Goal: Task Accomplishment & Management: Manage account settings

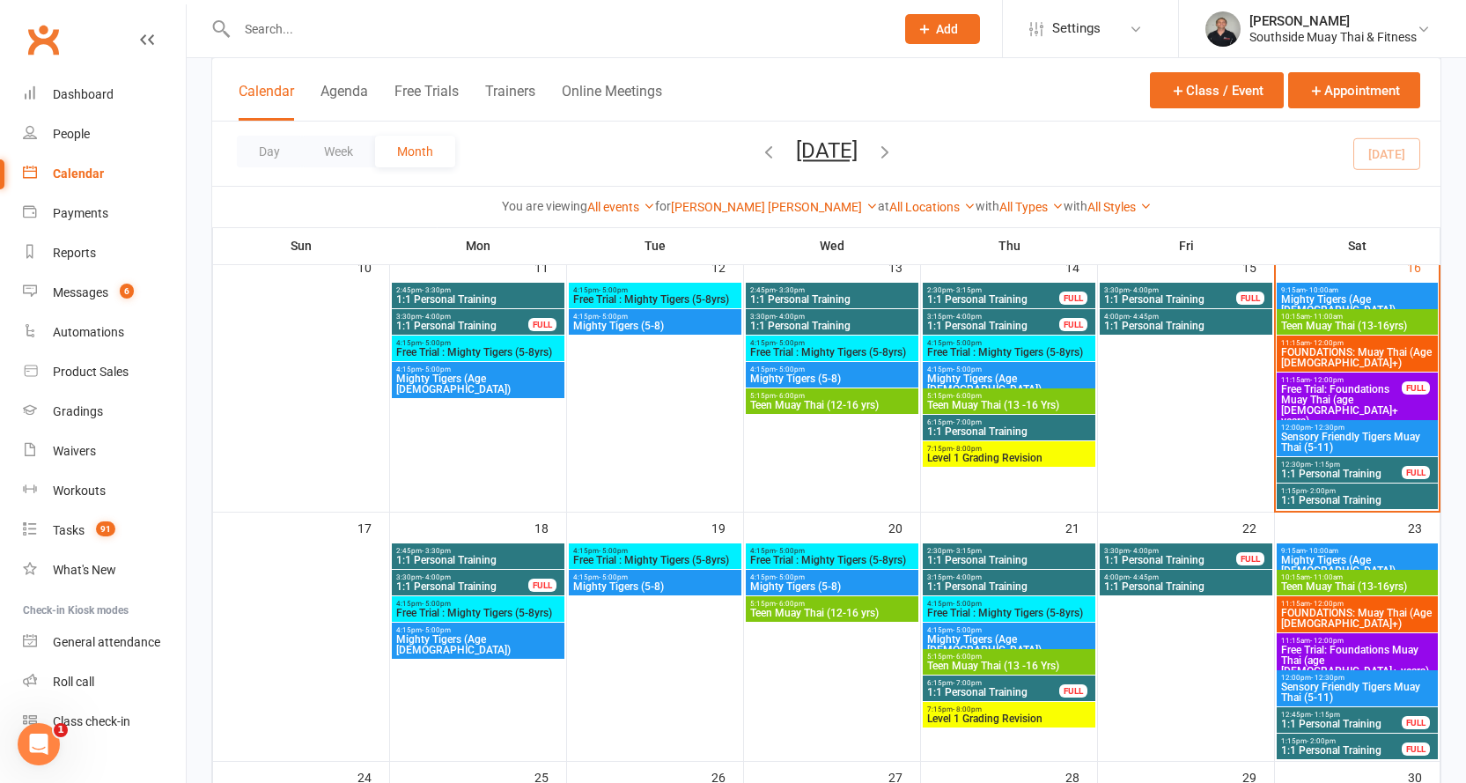
click at [473, 17] on input "text" at bounding box center [557, 29] width 651 height 25
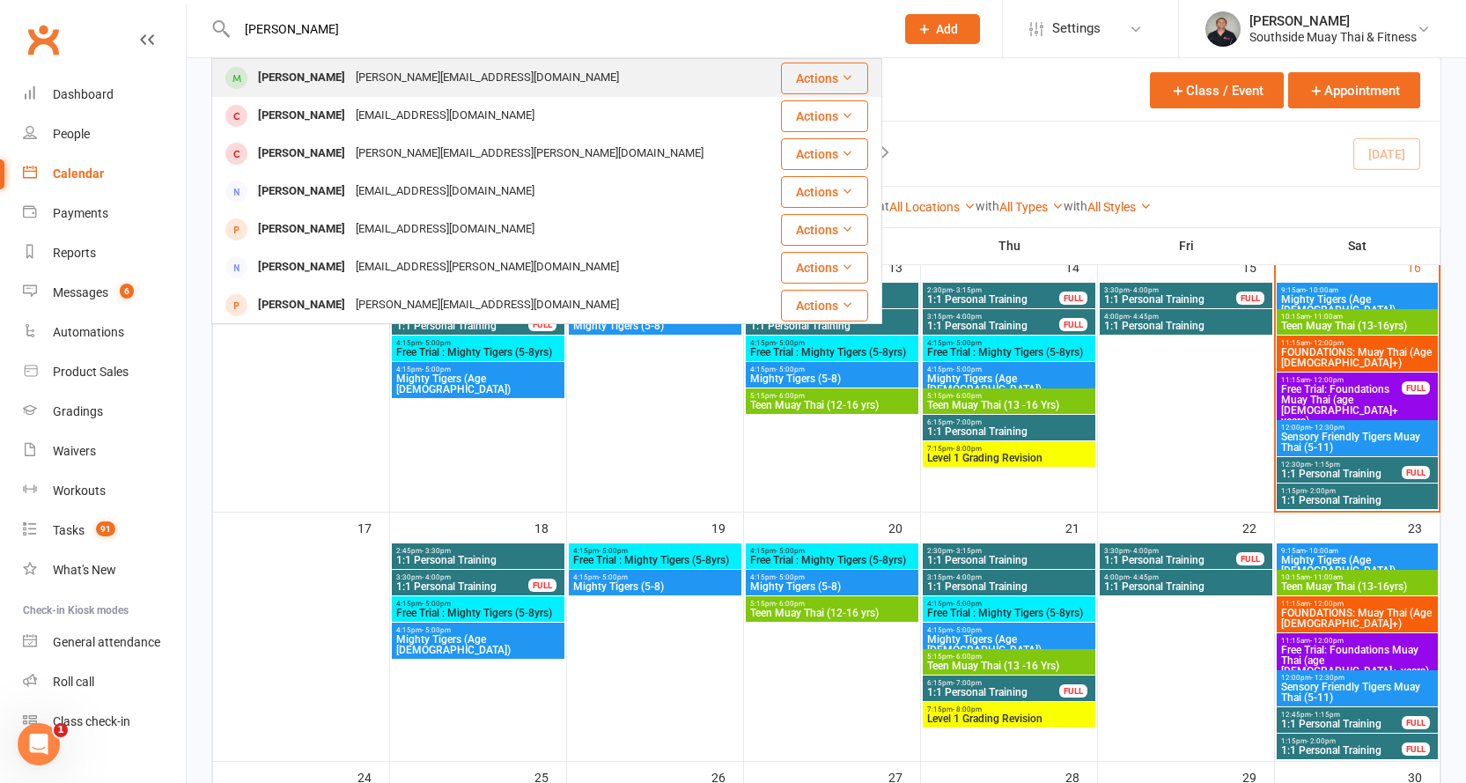
type input "[PERSON_NAME]"
click at [426, 70] on div "[PERSON_NAME][EMAIL_ADDRESS][DOMAIN_NAME]" at bounding box center [487, 78] width 274 height 26
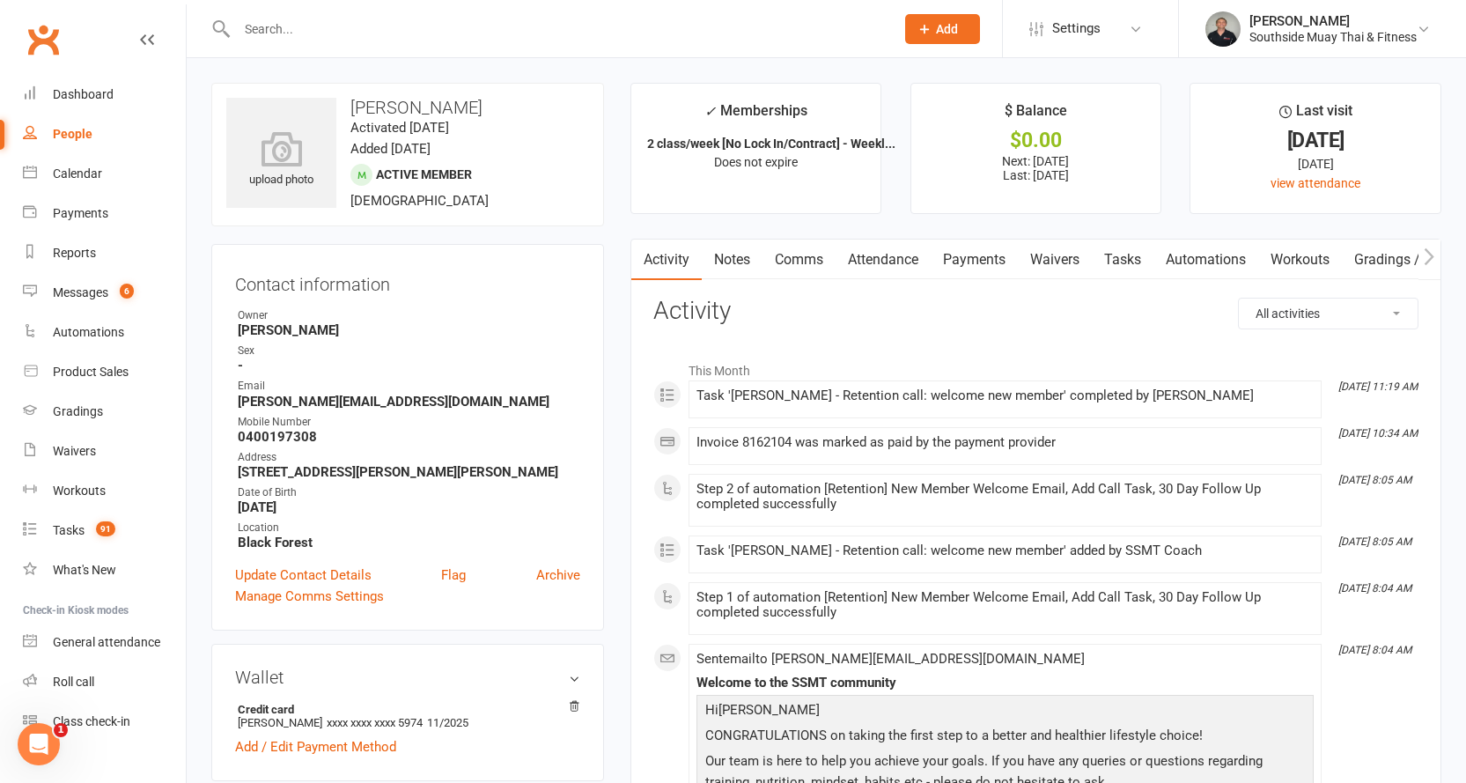
click at [901, 261] on link "Attendance" at bounding box center [883, 259] width 95 height 40
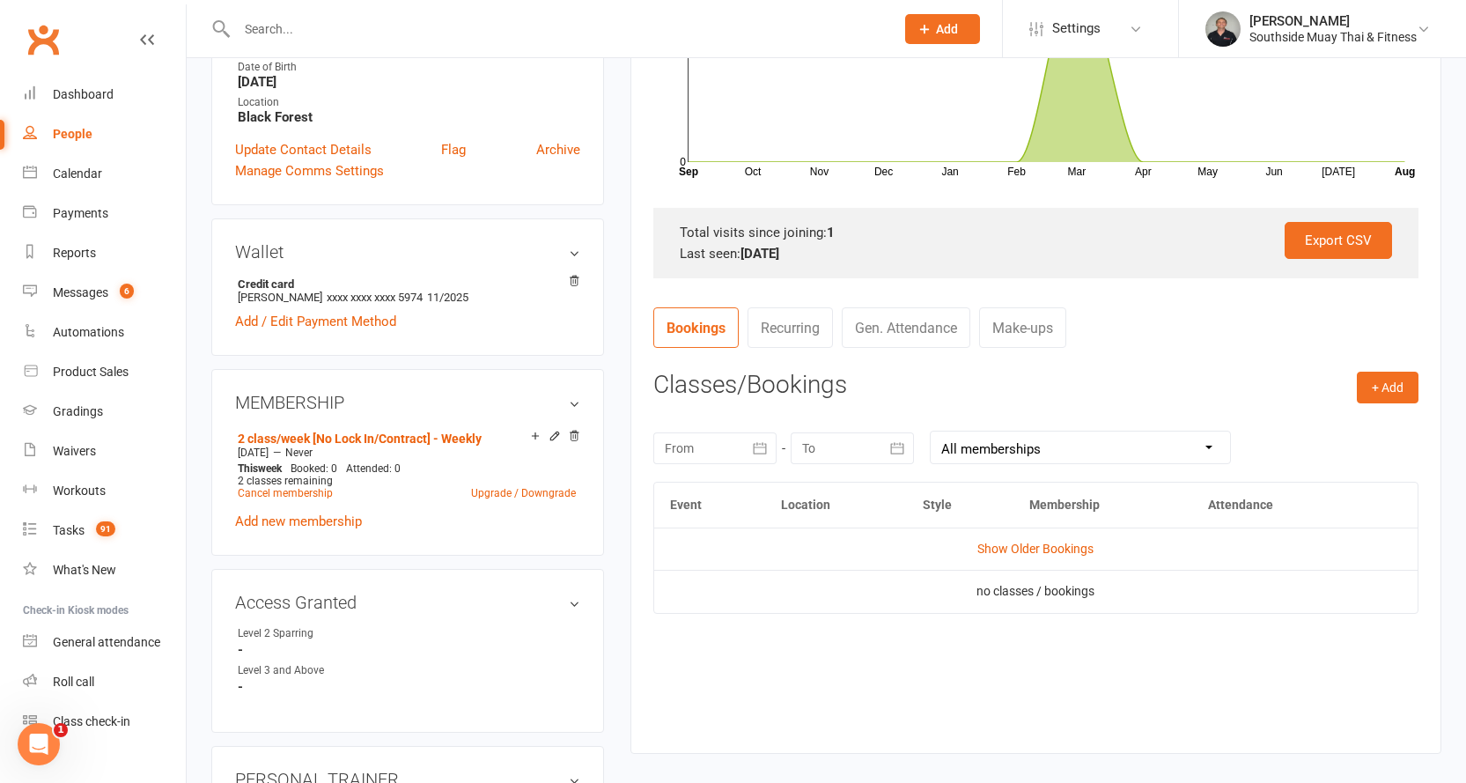
scroll to position [440, 0]
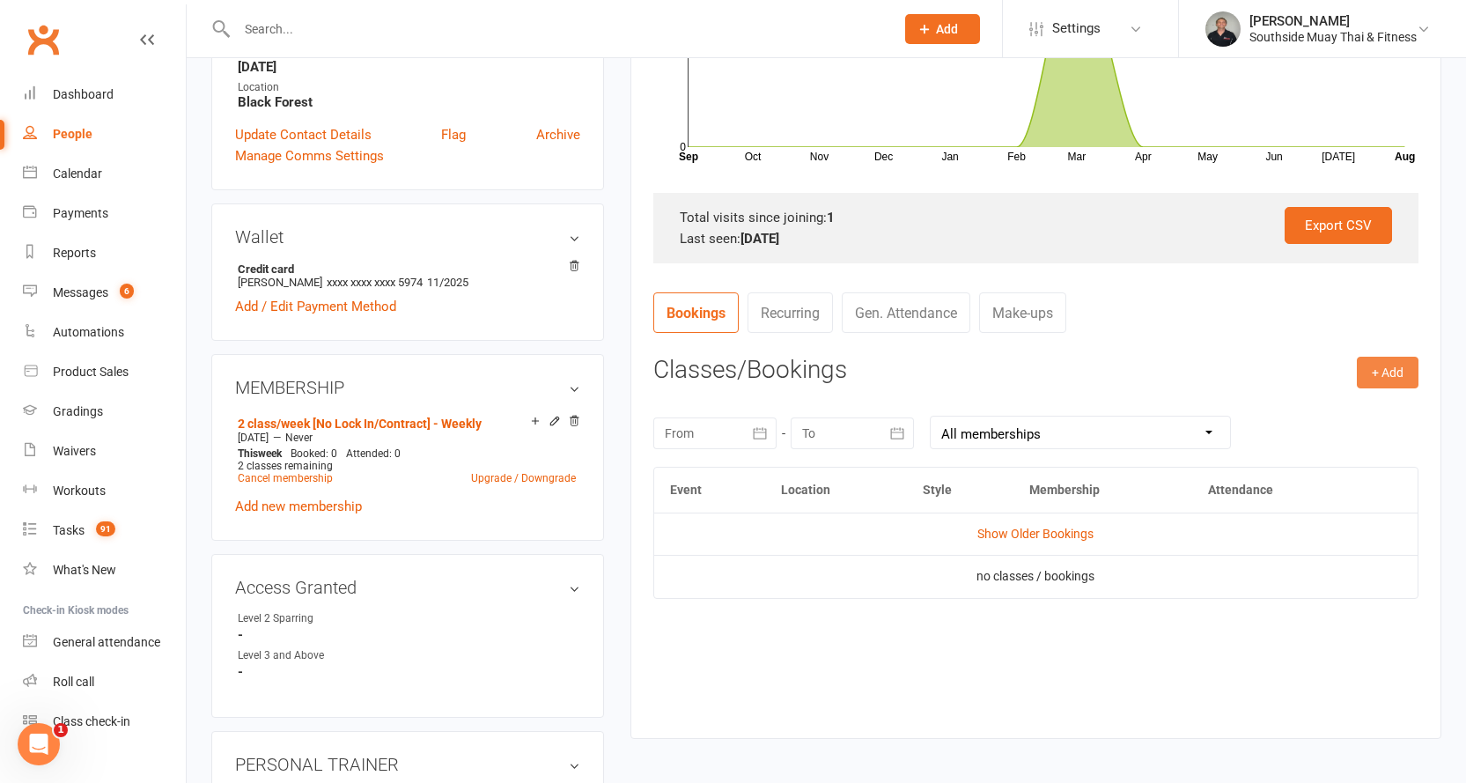
click at [1374, 370] on button "+ Add" at bounding box center [1388, 373] width 62 height 32
click at [1296, 404] on link "Book Event" at bounding box center [1330, 411] width 174 height 35
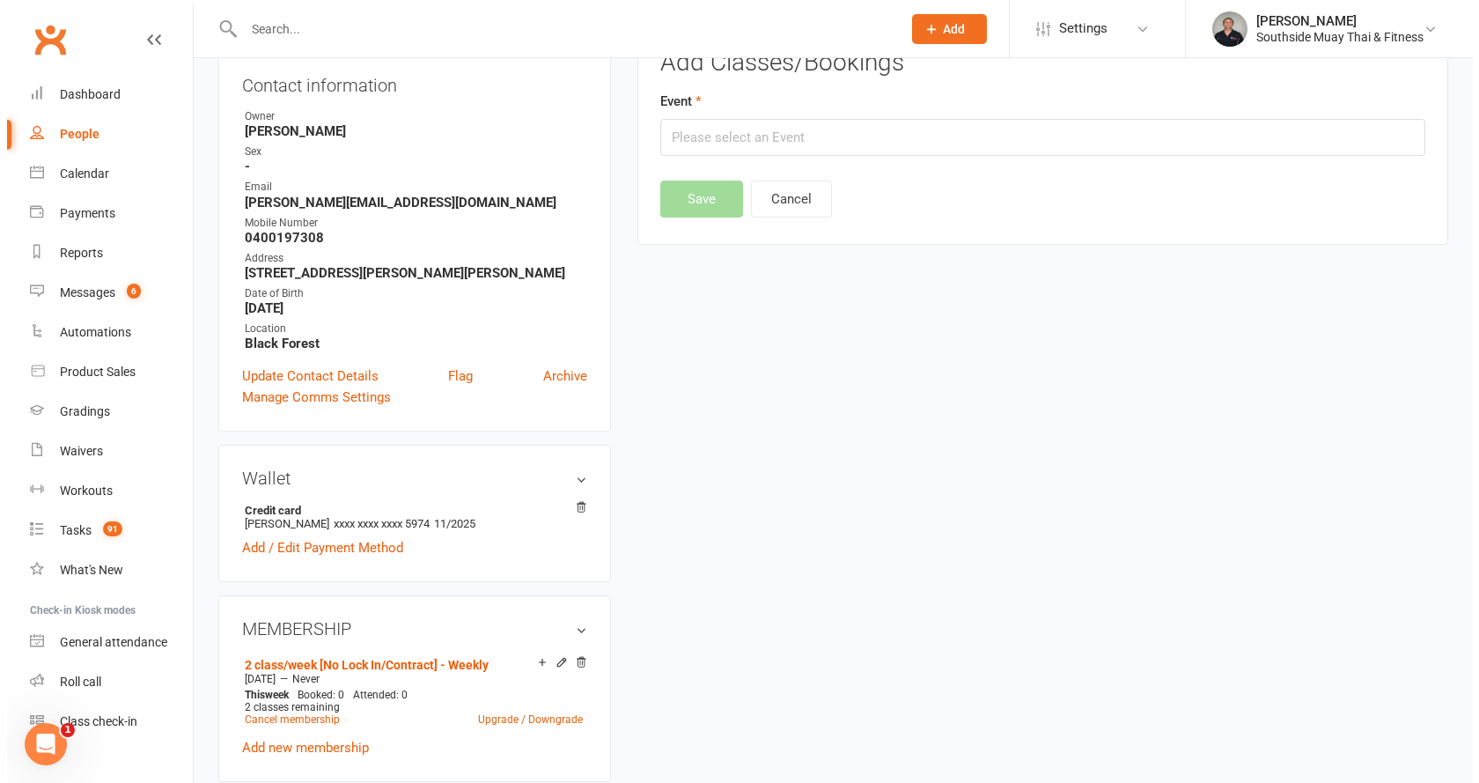
scroll to position [151, 0]
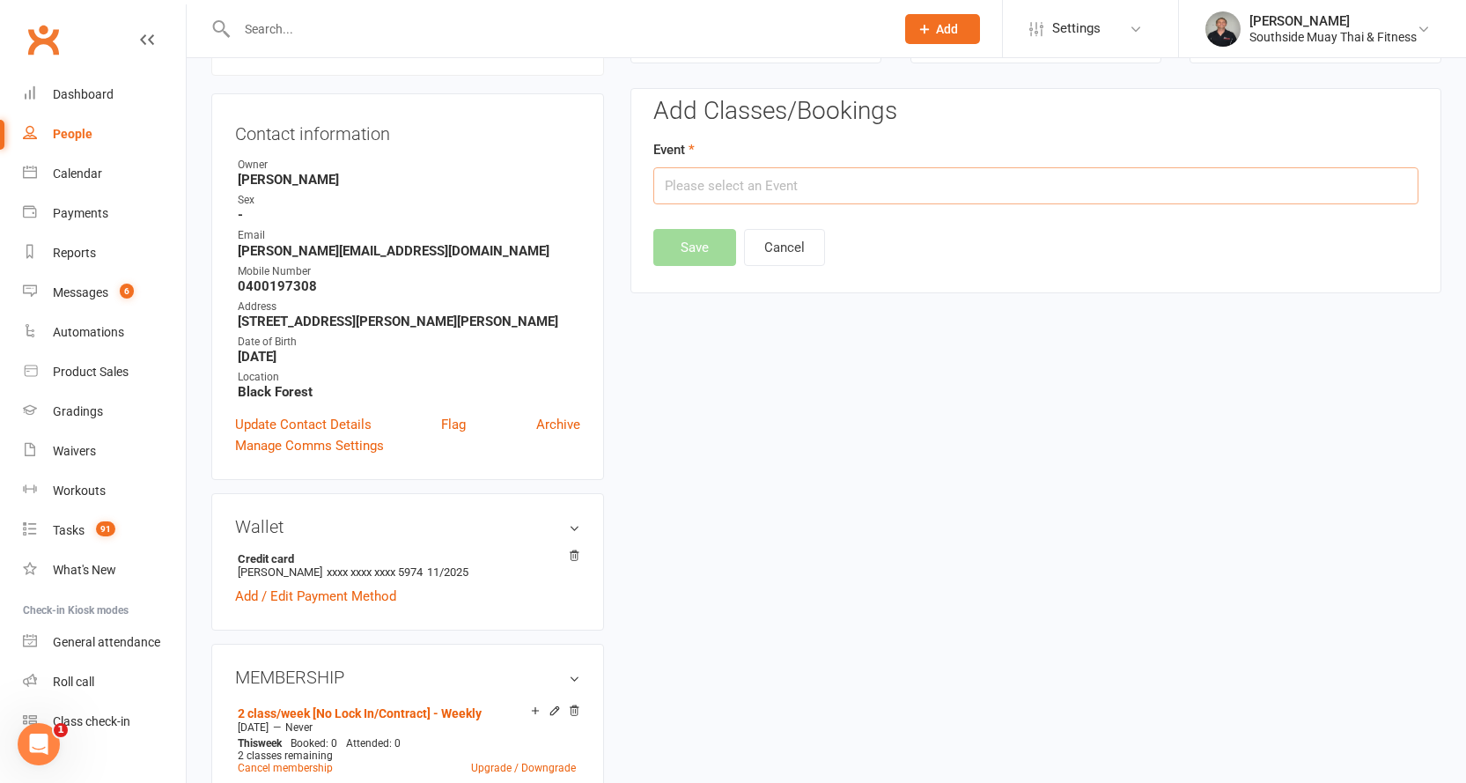
click at [830, 186] on input "text" at bounding box center [1035, 185] width 765 height 37
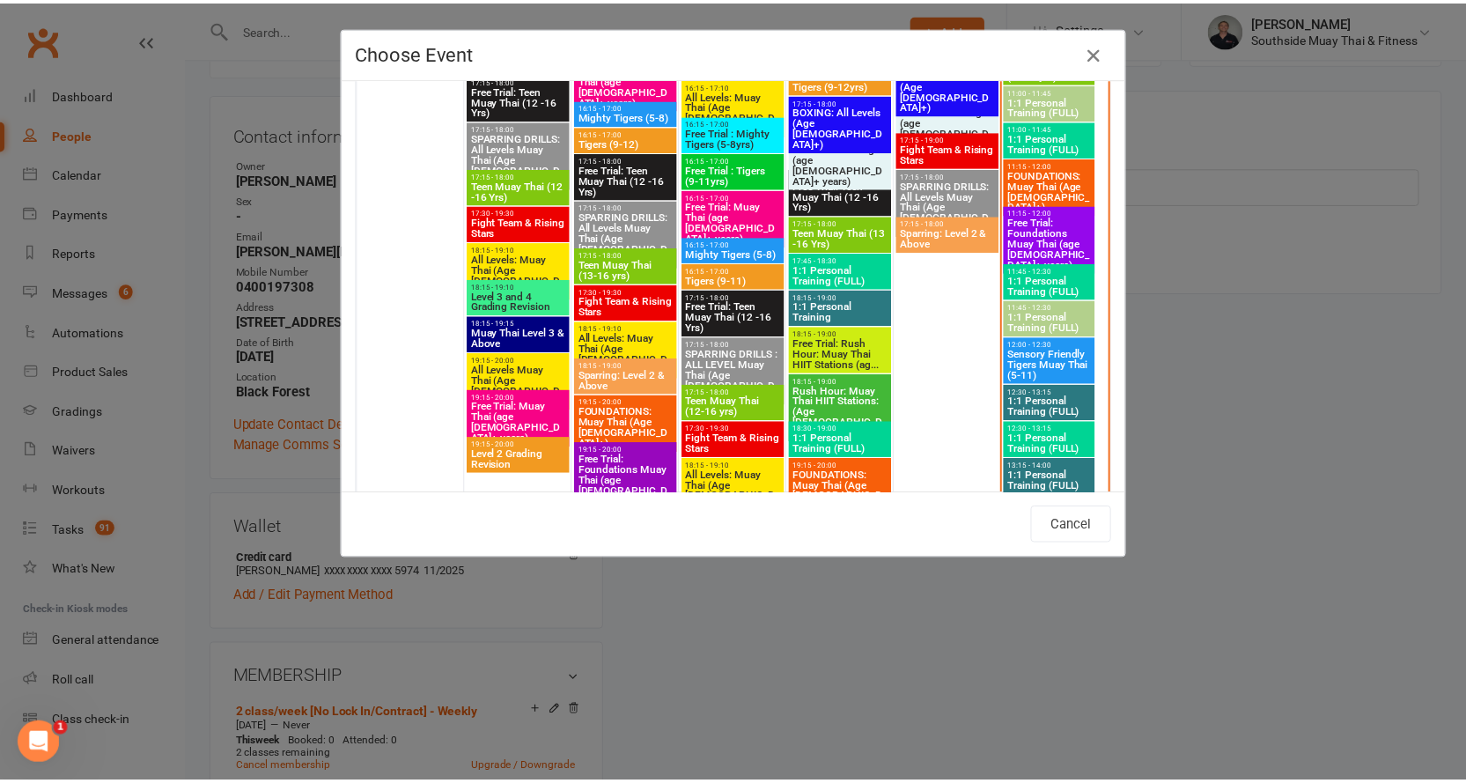
scroll to position [3081, 0]
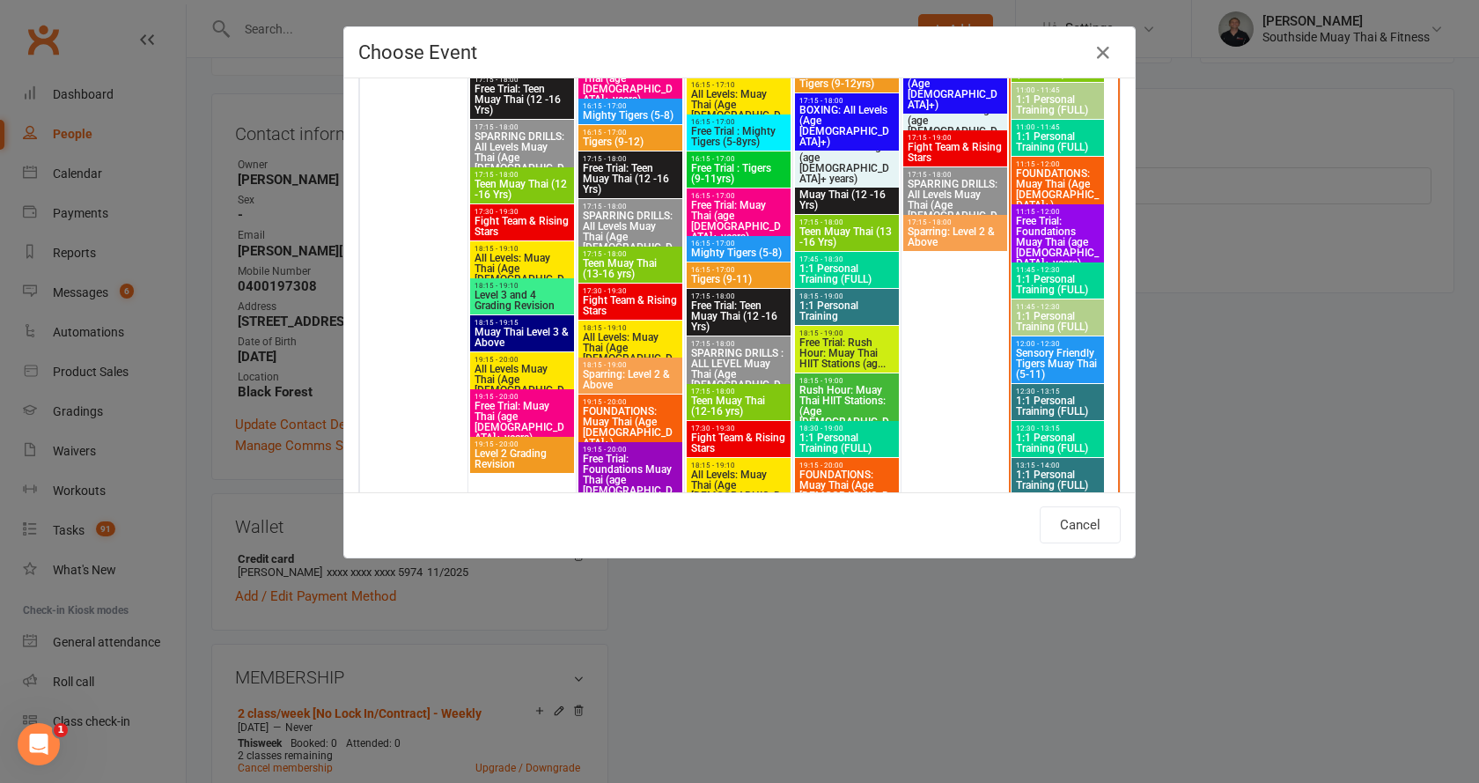
click at [1042, 174] on span "FOUNDATIONS: Muay Thai (Age [DEMOGRAPHIC_DATA]+)" at bounding box center [1057, 189] width 85 height 42
type input "FOUNDATIONS: Muay Thai (Age [DEMOGRAPHIC_DATA]+) - [DATE] 11:15:00 AM"
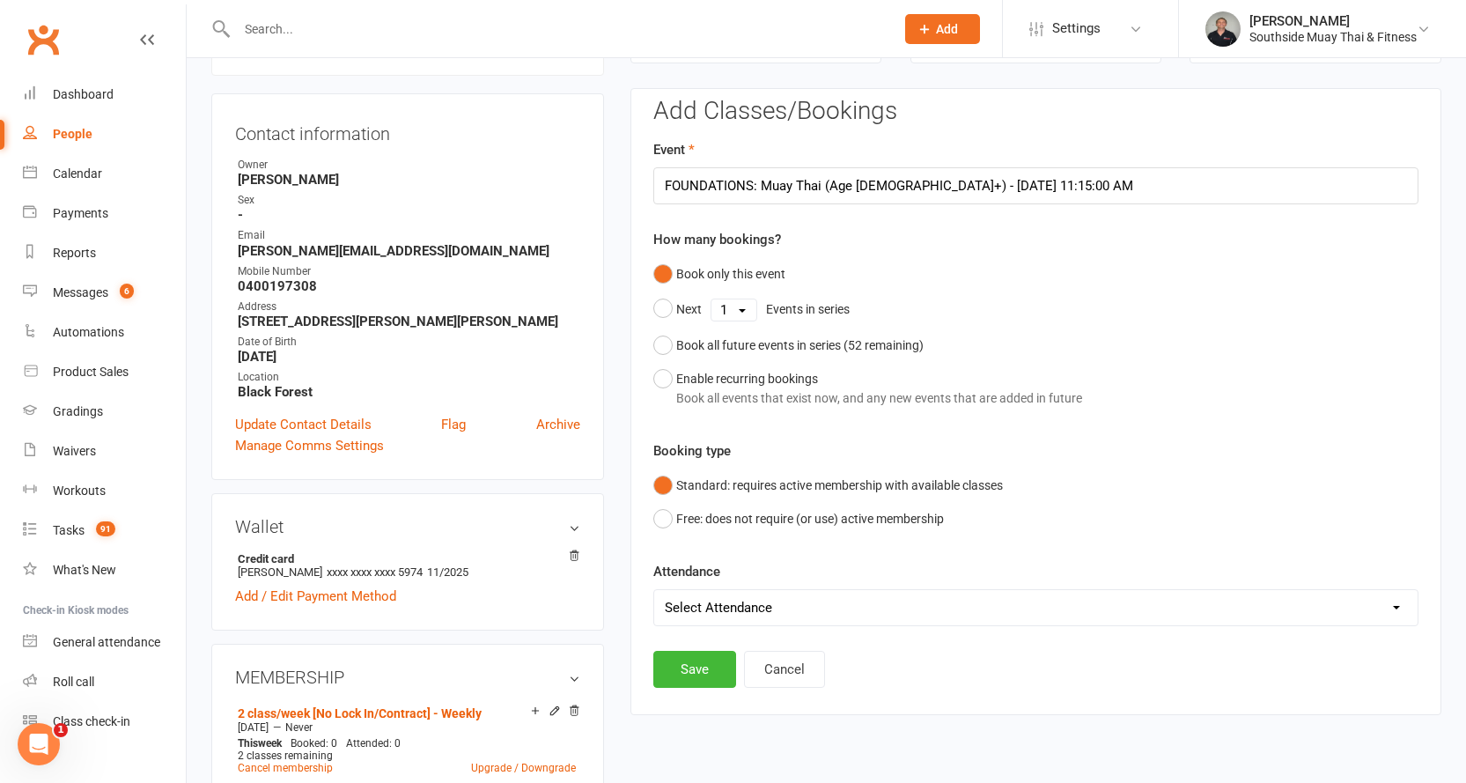
click at [713, 606] on select "Select Attendance Attended Absent" at bounding box center [1035, 607] width 763 height 35
select select "0"
click at [654, 590] on select "Select Attendance Attended Absent" at bounding box center [1035, 607] width 763 height 35
click at [692, 677] on button "Save" at bounding box center [694, 669] width 83 height 37
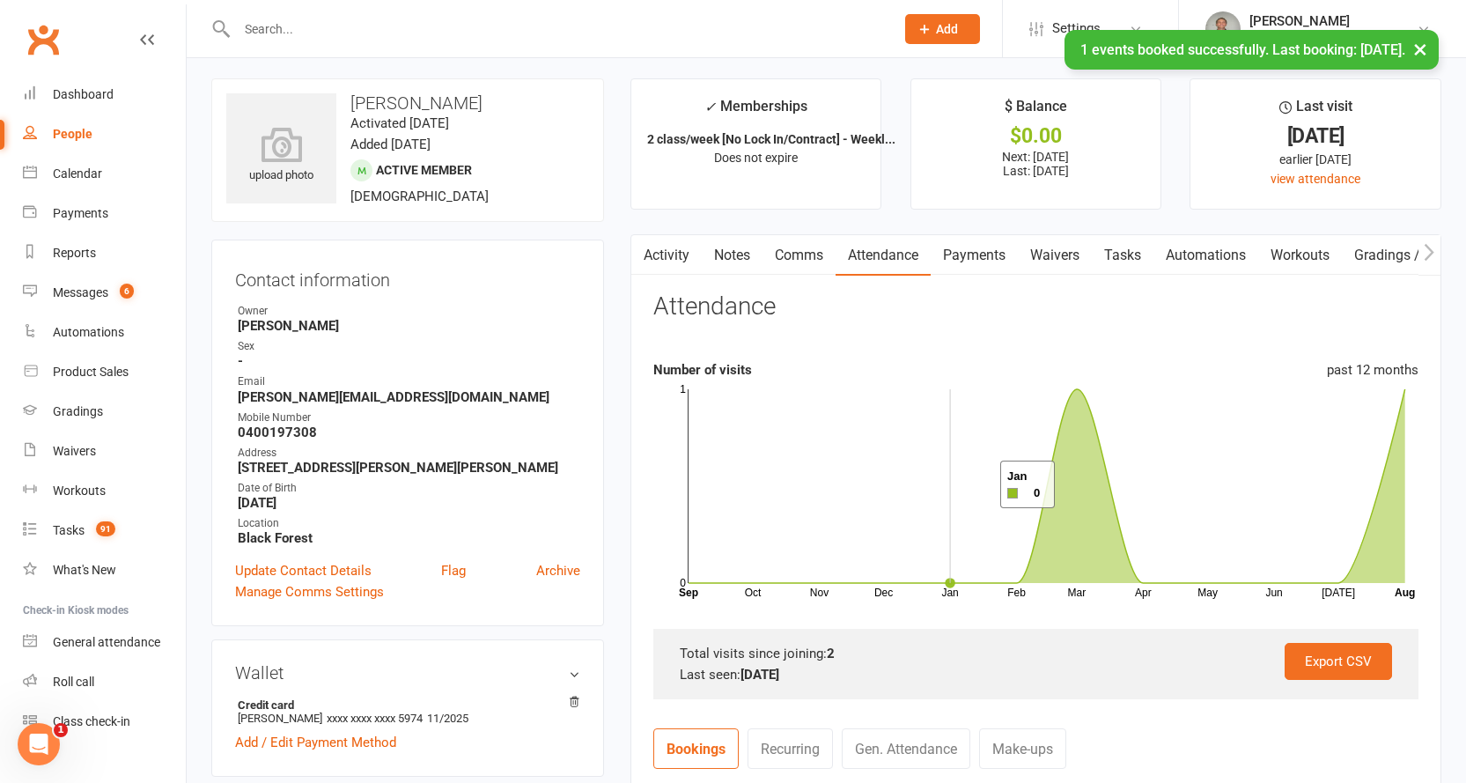
scroll to position [0, 0]
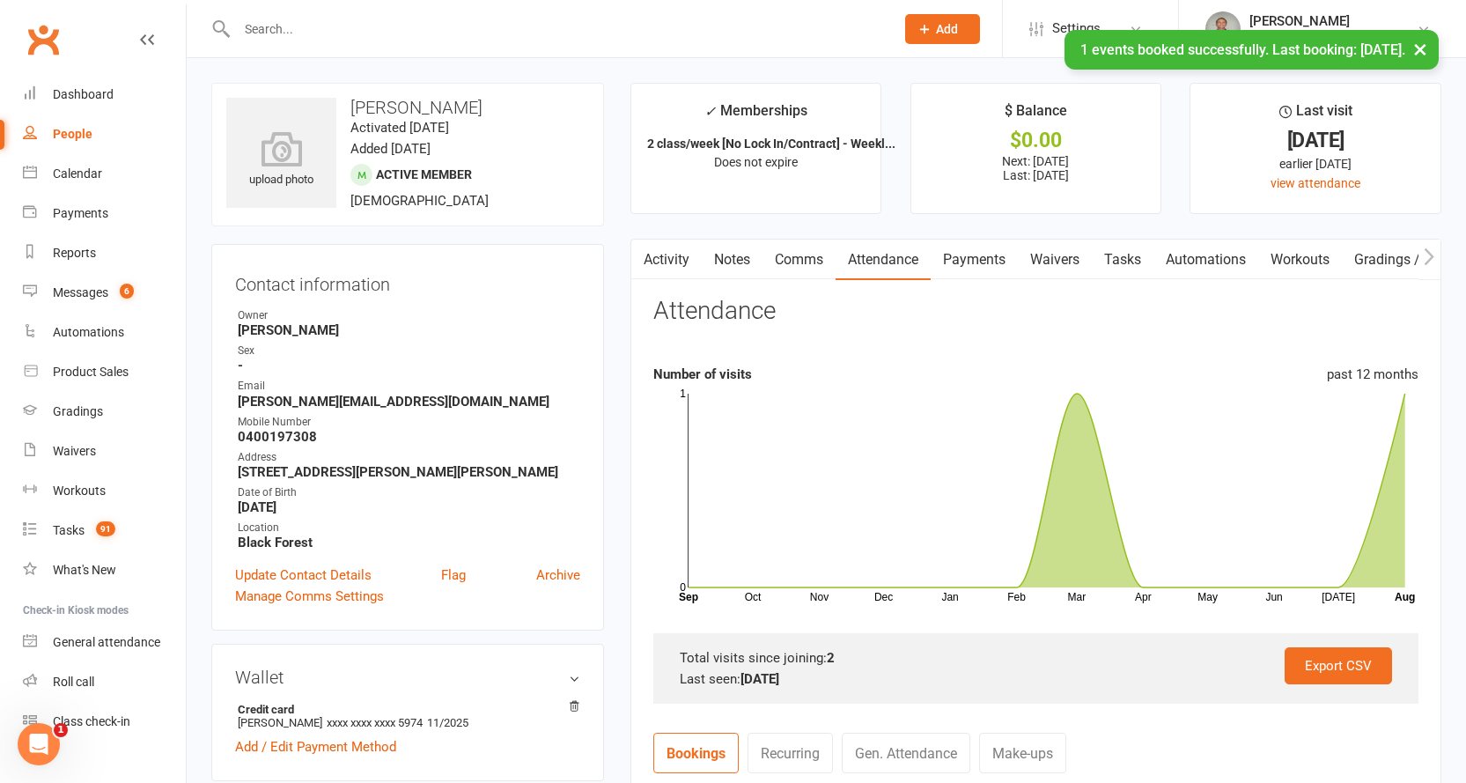
click at [669, 254] on link "Activity" at bounding box center [666, 259] width 70 height 40
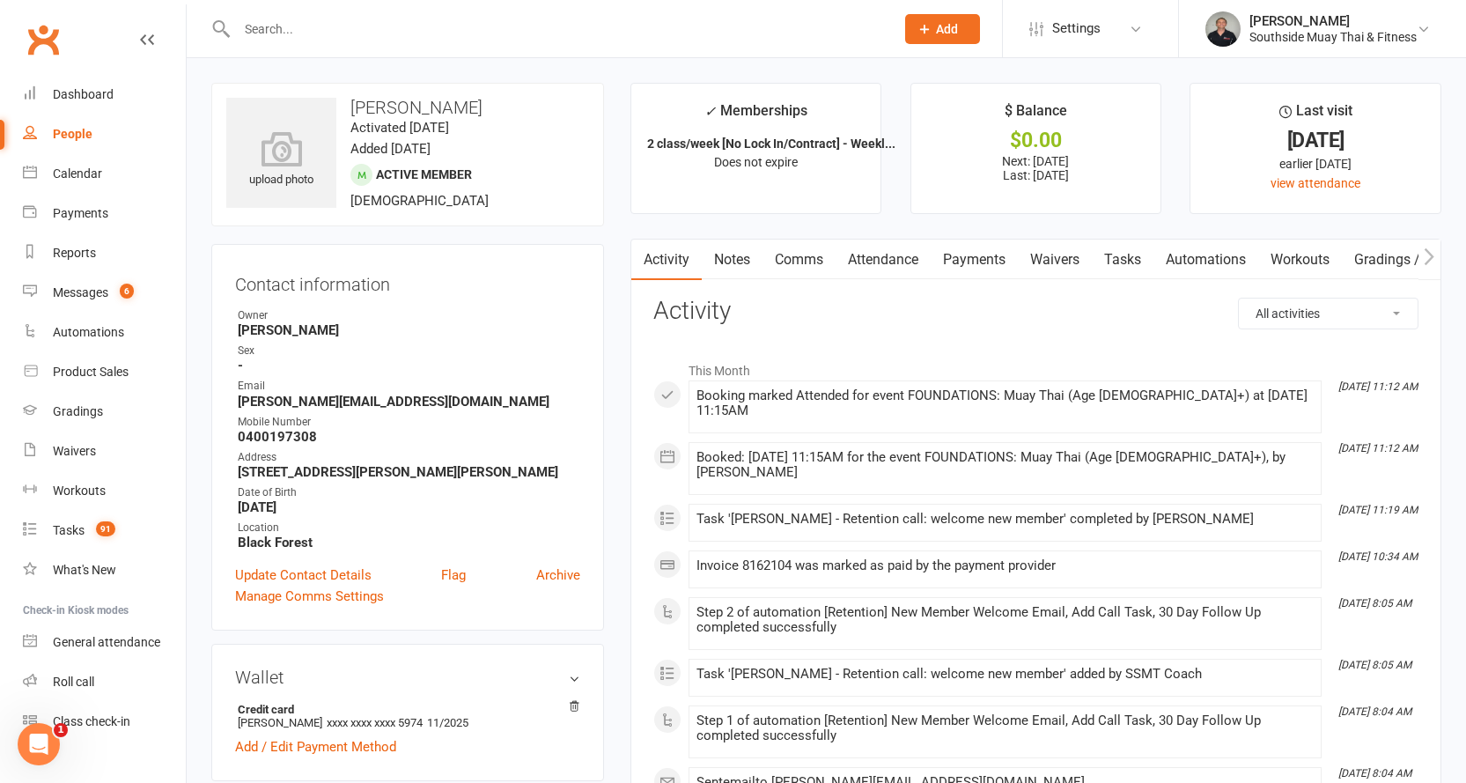
click at [1431, 252] on icon "button" at bounding box center [1429, 256] width 11 height 18
click at [1399, 254] on link "Mobile App" at bounding box center [1424, 259] width 95 height 40
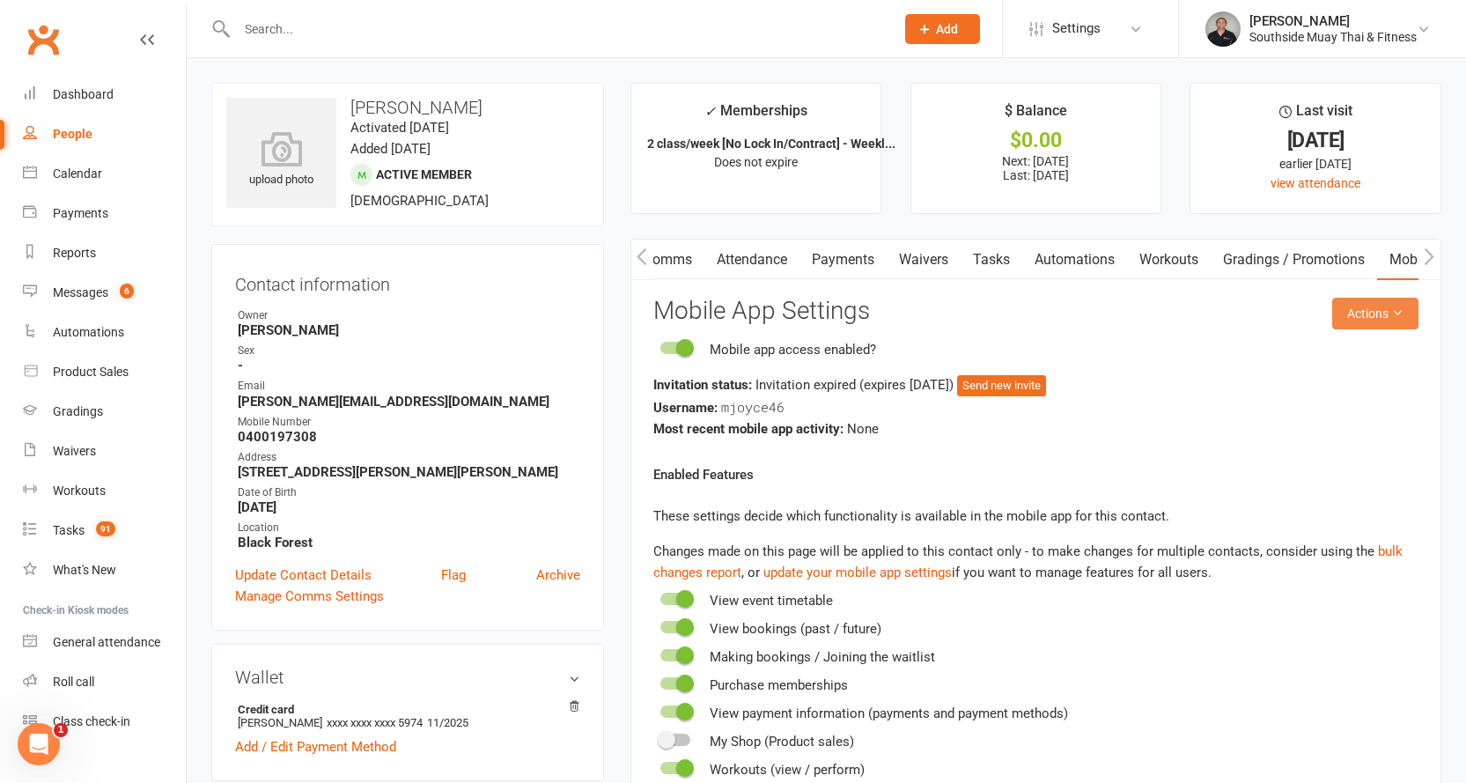
click at [1360, 316] on button "Actions" at bounding box center [1375, 314] width 86 height 32
click at [1358, 378] on link "Send invitation SMS" at bounding box center [1317, 388] width 174 height 35
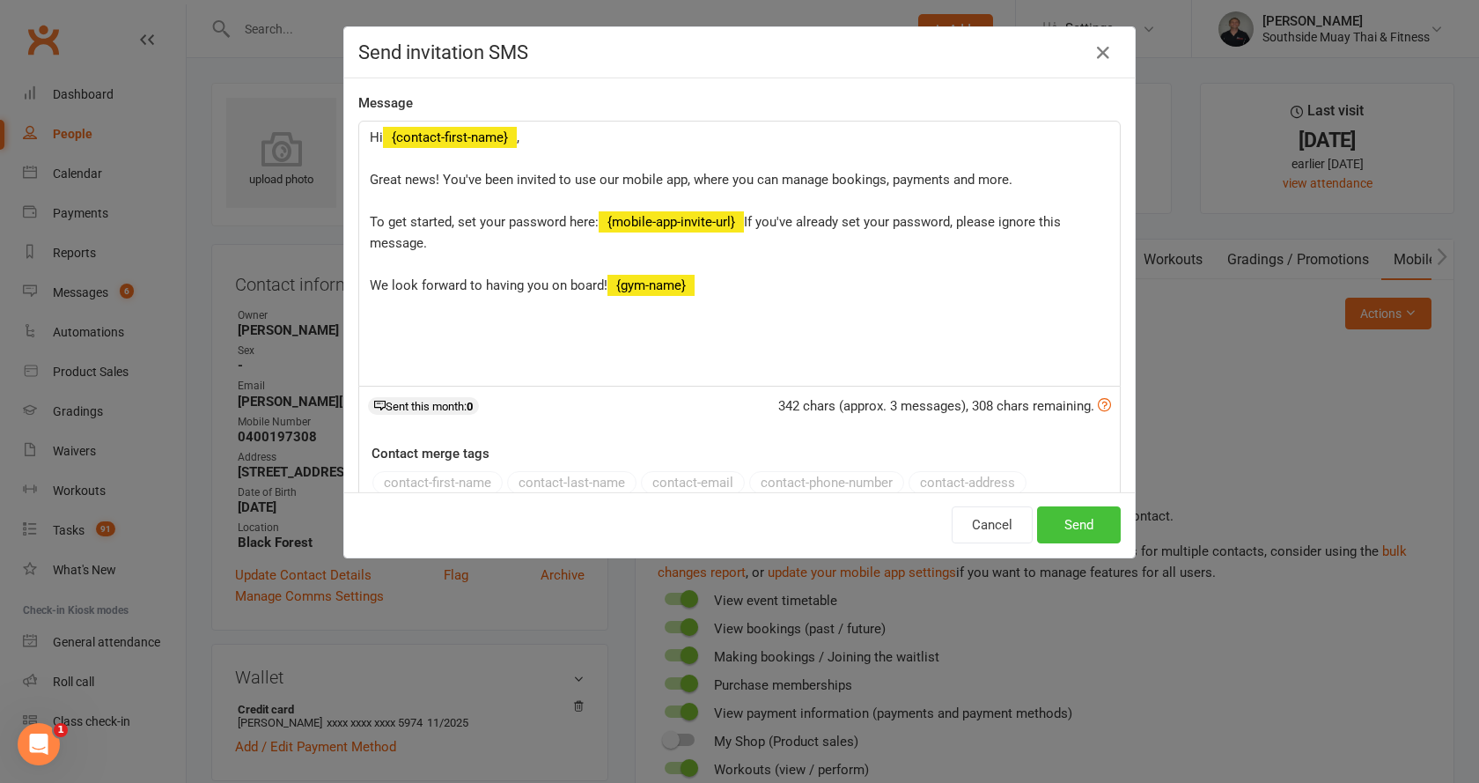
click at [1071, 522] on button "Send" at bounding box center [1079, 524] width 84 height 37
